Goal: Task Accomplishment & Management: Manage account settings

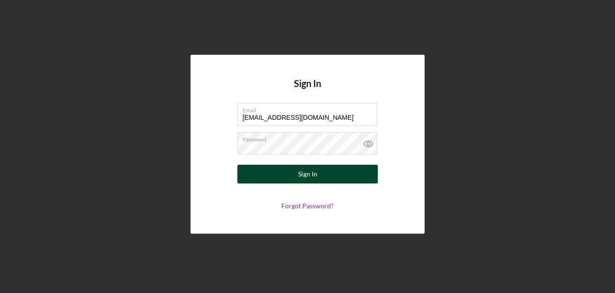
click at [314, 174] on div "Sign In" at bounding box center [307, 174] width 19 height 19
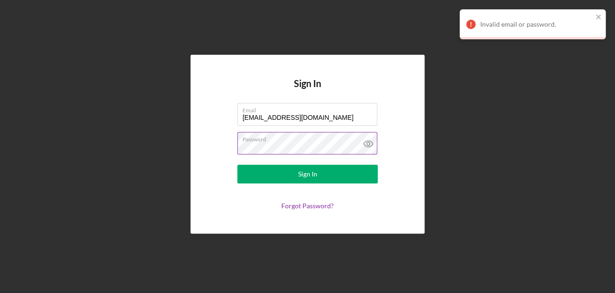
click at [337, 142] on label "Password" at bounding box center [309, 137] width 135 height 10
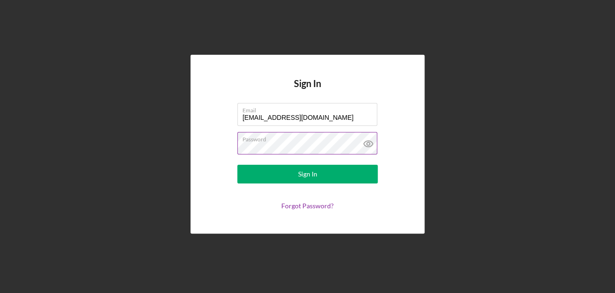
click at [237, 165] on button "Sign In" at bounding box center [307, 174] width 140 height 19
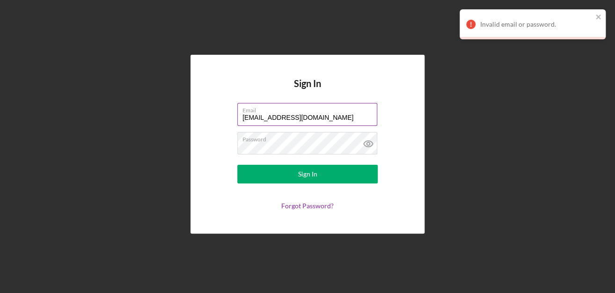
click at [323, 121] on input "[EMAIL_ADDRESS][DOMAIN_NAME]" at bounding box center [307, 114] width 140 height 22
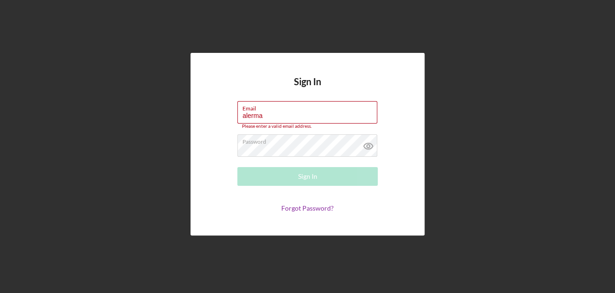
click at [421, 144] on div "Sign In Email alerma Please enter a valid email address. Password Sign In Forgo…" at bounding box center [307, 144] width 234 height 183
click at [301, 122] on input "alerma" at bounding box center [307, 112] width 140 height 22
type input "[EMAIL_ADDRESS][DOMAIN_NAME]"
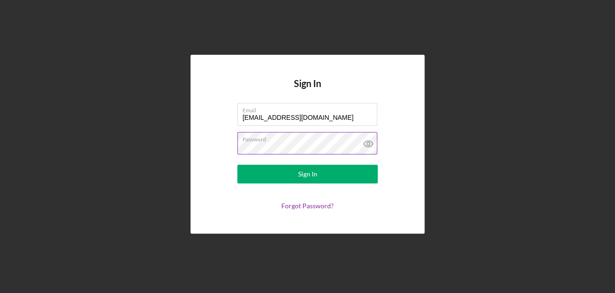
click at [282, 142] on label "Password" at bounding box center [309, 137] width 135 height 10
click at [237, 165] on button "Sign In" at bounding box center [307, 174] width 140 height 19
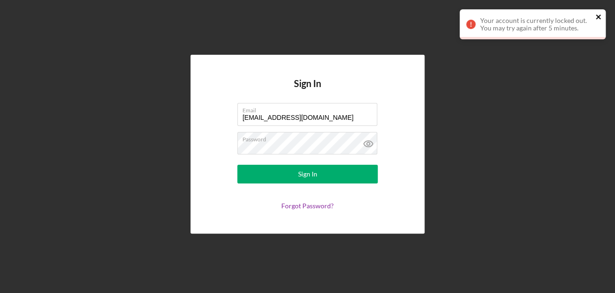
click at [599, 17] on icon "close" at bounding box center [598, 16] width 7 height 7
